Goal: Find specific page/section: Locate a particular part of the current website

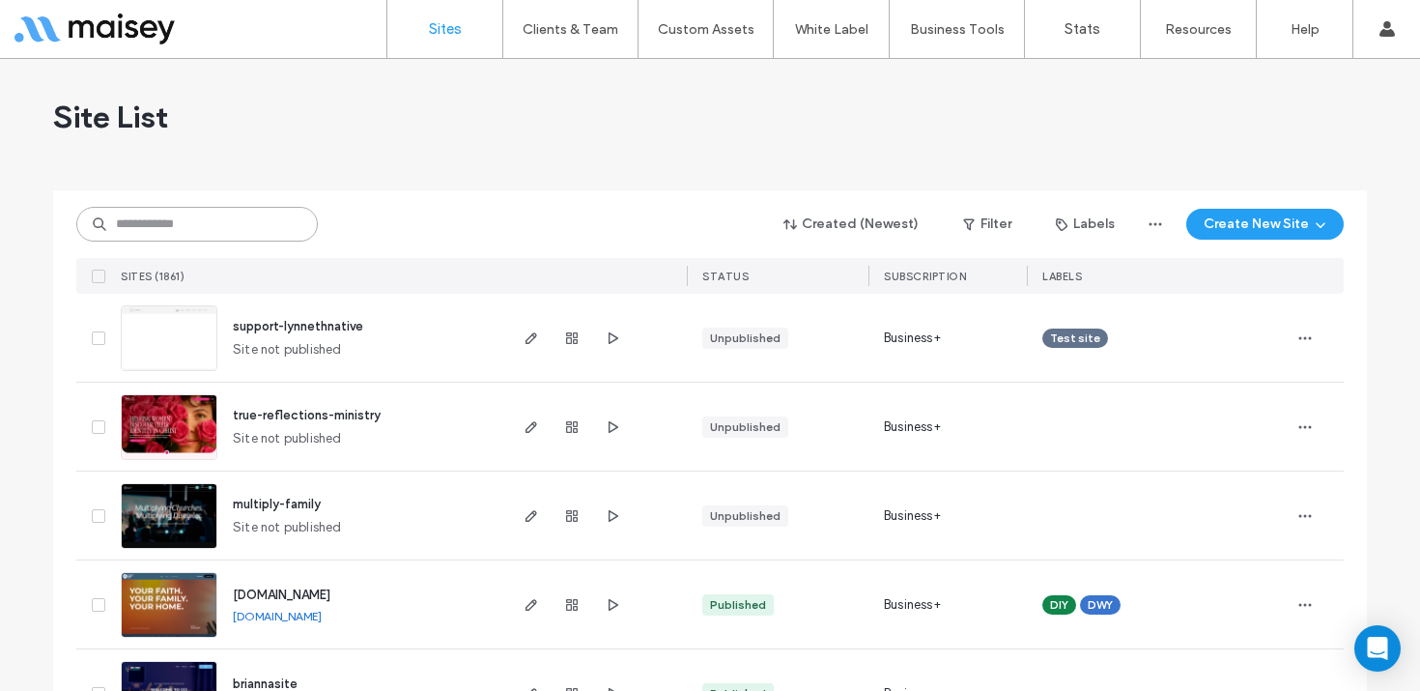
click at [250, 215] on input at bounding box center [197, 224] width 242 height 35
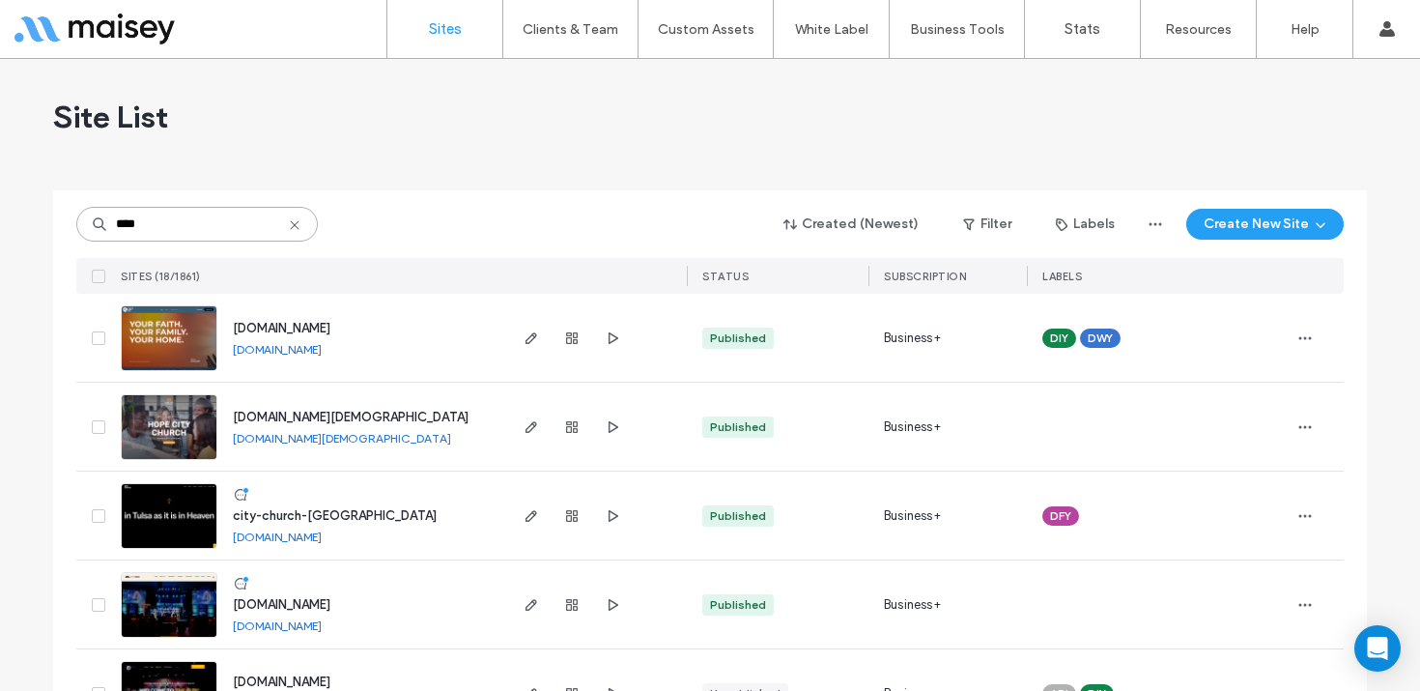
type input "****"
click at [166, 522] on img at bounding box center [169, 549] width 95 height 131
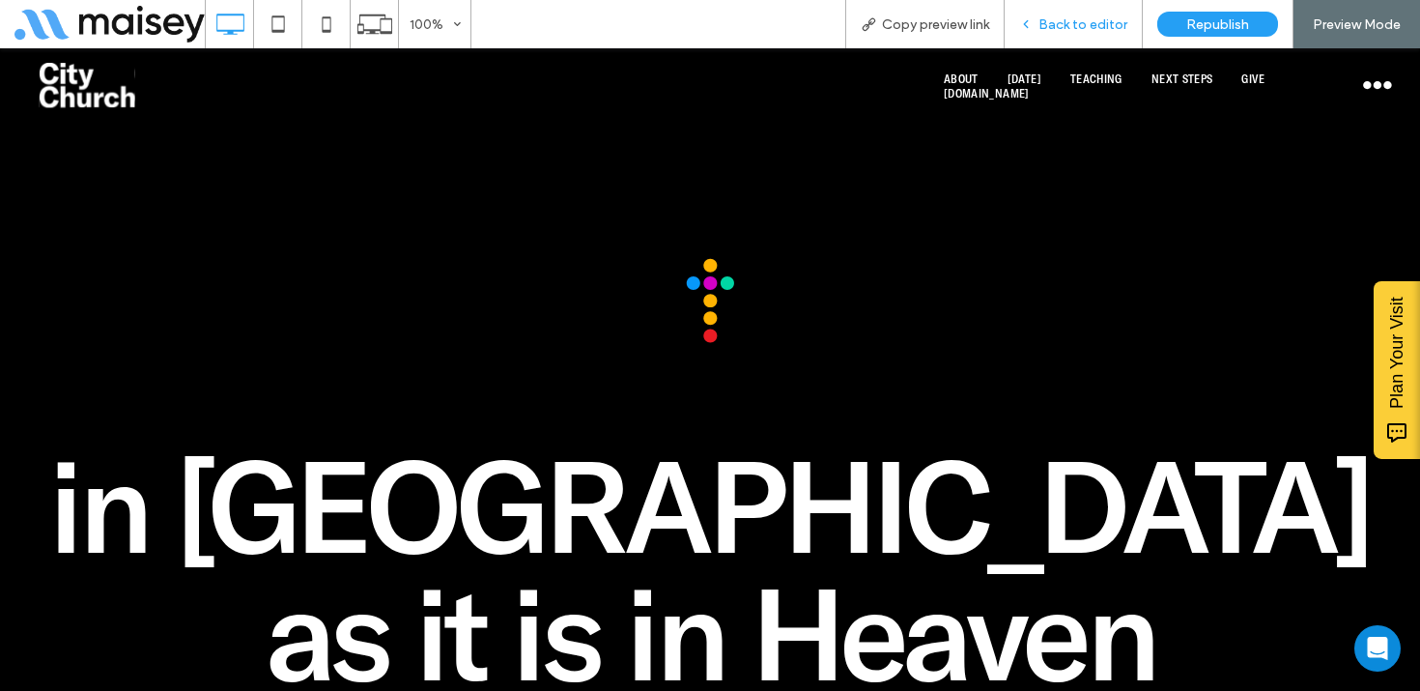
click at [1085, 22] on span "Back to editor" at bounding box center [1083, 24] width 89 height 16
